Goal: Task Accomplishment & Management: Manage account settings

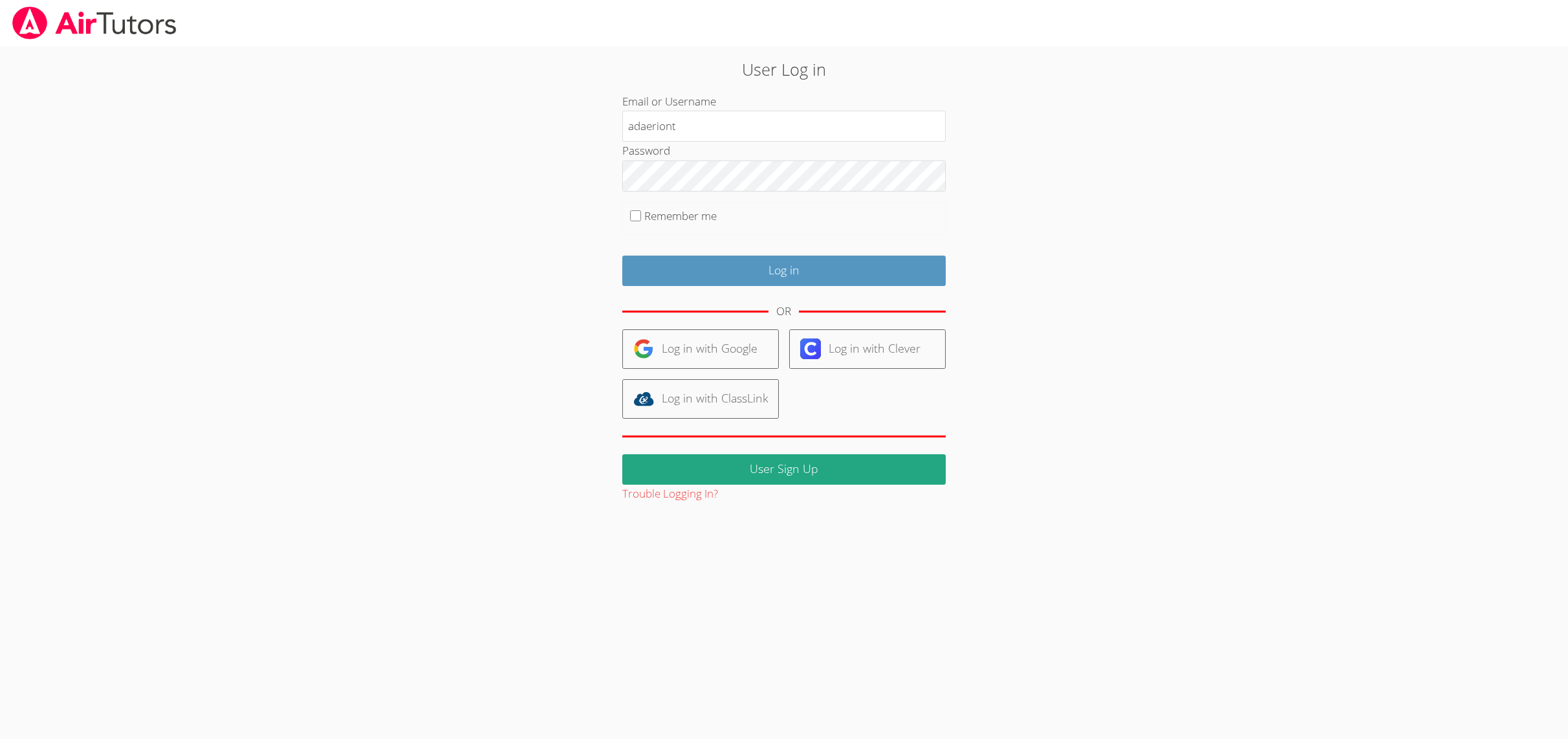
type input "adaeriont"
click at [677, 266] on input "Log in" at bounding box center [784, 270] width 323 height 31
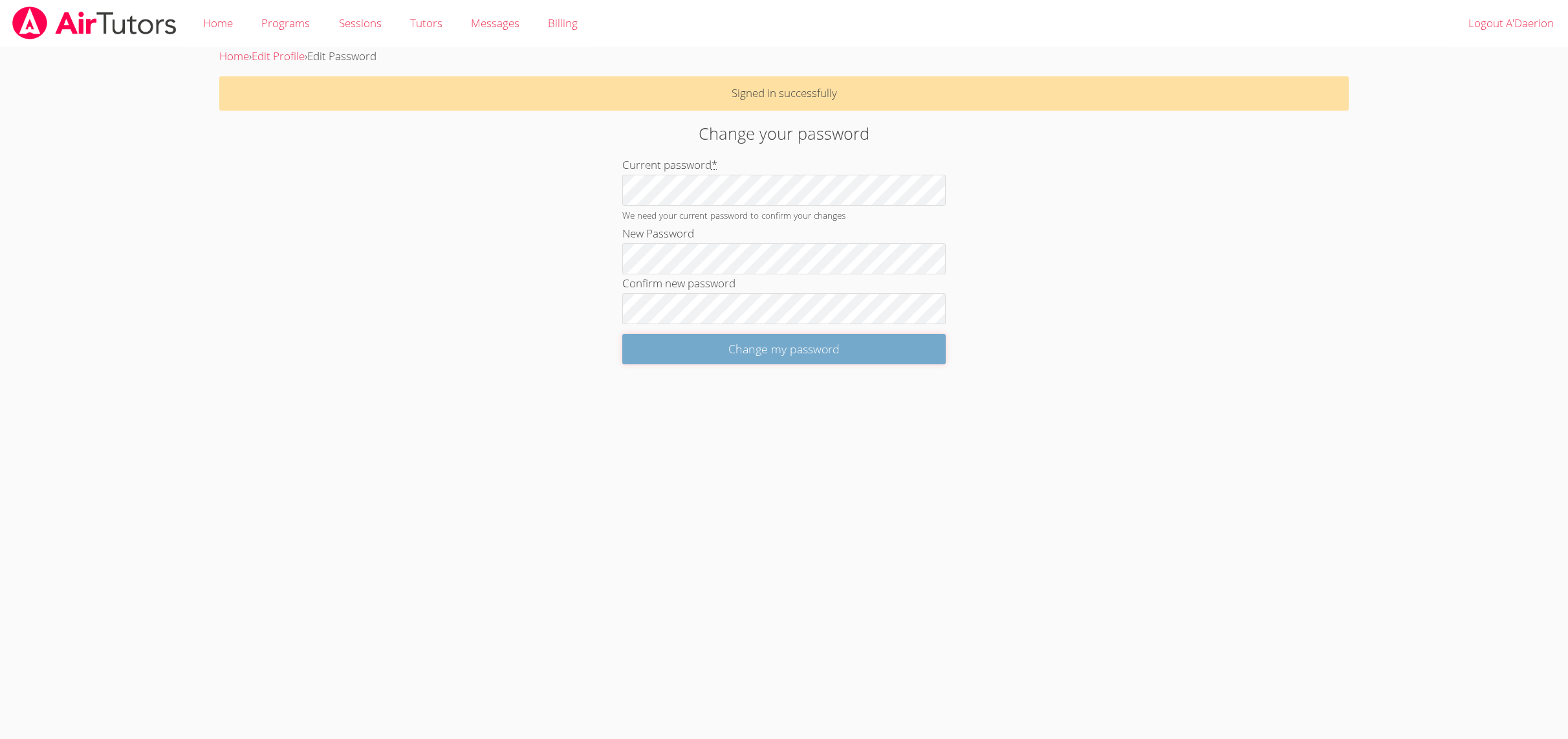
click at [680, 356] on input "Change my password" at bounding box center [784, 349] width 323 height 31
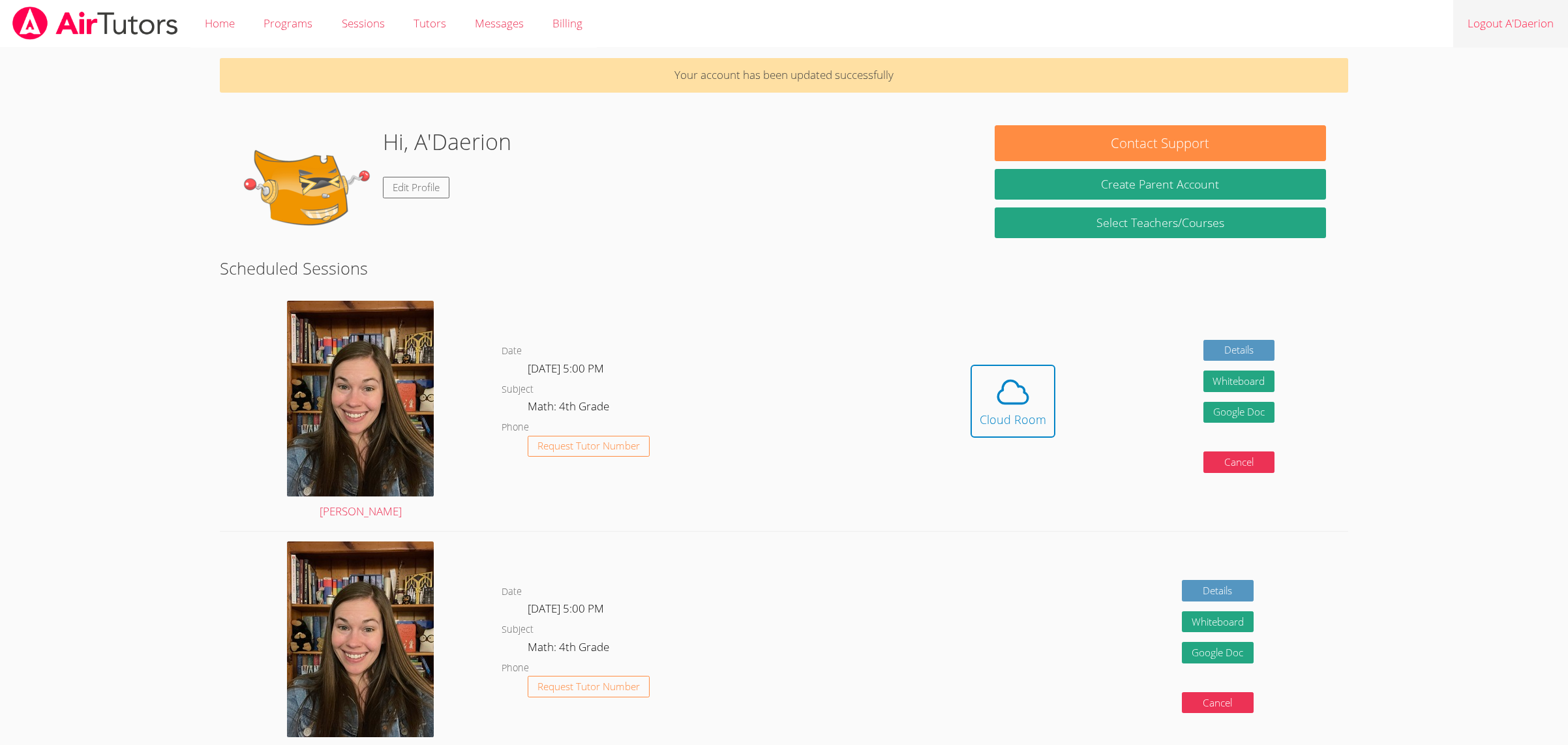
click at [1498, 17] on link "Logout A'Daerion" at bounding box center [1510, 23] width 115 height 47
